Goal: Information Seeking & Learning: Find specific fact

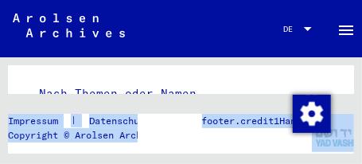
drag, startPoint x: 342, startPoint y: 98, endPoint x: 341, endPoint y: 124, distance: 26.2
click at [341, 124] on div "**********" at bounding box center [181, 129] width 362 height 145
click at [162, 142] on figure "footer.credit1Handset" at bounding box center [224, 133] width 173 height 38
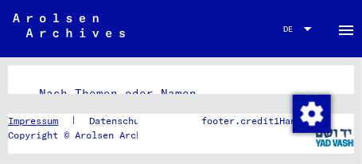
click at [32, 122] on link "Impressum" at bounding box center [39, 121] width 63 height 14
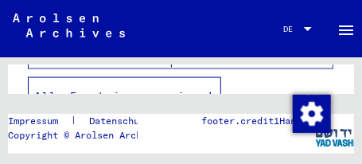
scroll to position [458, 0]
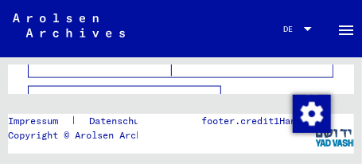
click at [214, 99] on icon "button" at bounding box center [210, 104] width 9 height 11
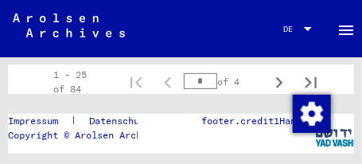
scroll to position [1246, 0]
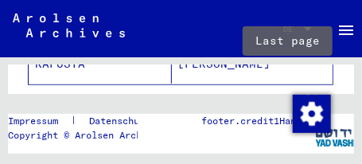
click at [301, 97] on icon "Last page" at bounding box center [311, 108] width 22 height 22
type input "*"
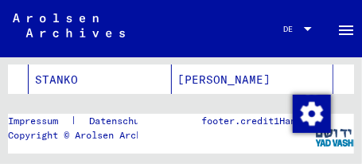
scroll to position [330, 0]
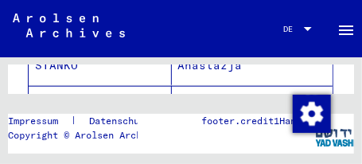
click at [118, 88] on mat-cell "STANKO" at bounding box center [100, 105] width 143 height 39
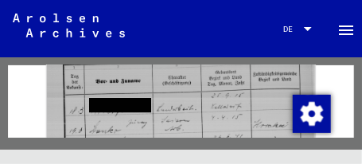
scroll to position [549, 0]
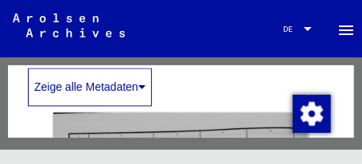
click at [144, 93] on icon at bounding box center [141, 87] width 7 height 11
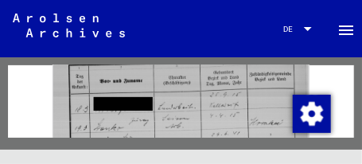
scroll to position [774, 0]
